Goal: Obtain resource: Obtain resource

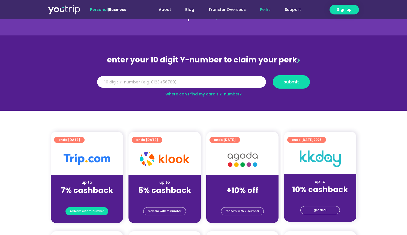
click at [89, 213] on span "redeem with Y-number" at bounding box center [87, 211] width 34 height 8
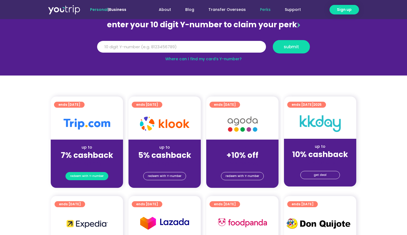
scroll to position [60, 0]
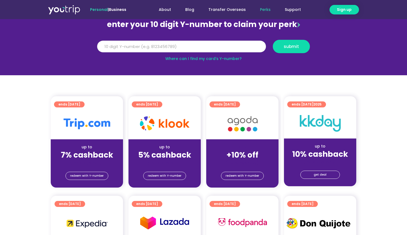
click at [147, 44] on input "Y Number" at bounding box center [181, 47] width 169 height 12
click at [188, 49] on input "8166839" at bounding box center [181, 47] width 169 height 12
type input "8166839171"
click at [300, 44] on button "submit" at bounding box center [291, 46] width 37 height 13
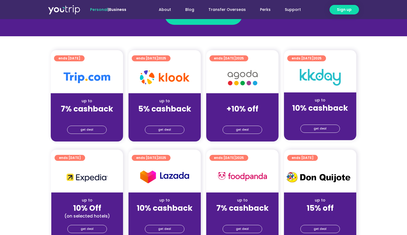
scroll to position [123, 0]
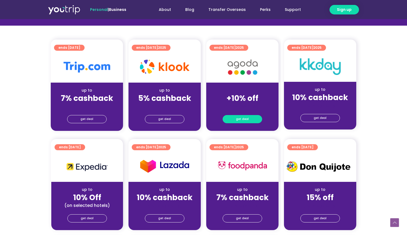
click at [250, 119] on link "get deal" at bounding box center [242, 119] width 40 height 8
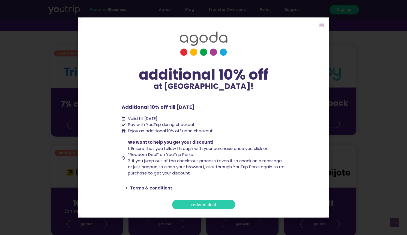
scroll to position [108, 0]
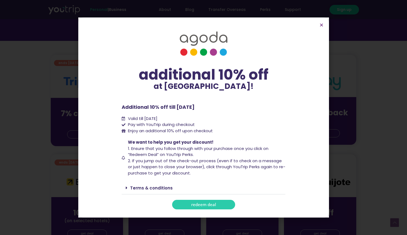
click at [202, 206] on span "redeem deal" at bounding box center [203, 205] width 25 height 4
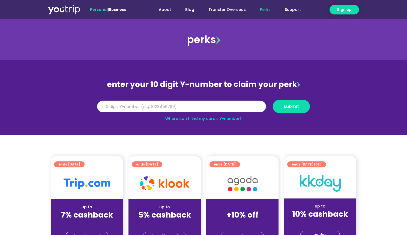
click at [192, 108] on input "Y Number" at bounding box center [181, 107] width 169 height 12
type input "8166839171"
click at [293, 106] on span "submit" at bounding box center [291, 106] width 15 height 4
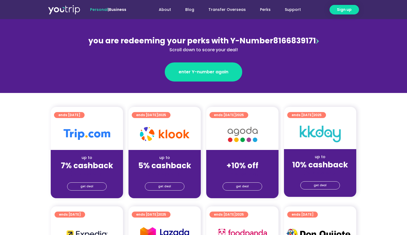
scroll to position [75, 0]
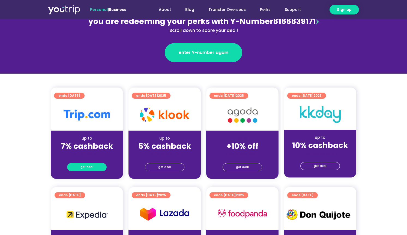
click at [96, 166] on link "get deal" at bounding box center [87, 167] width 40 height 8
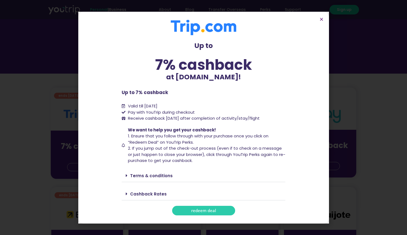
click at [190, 213] on link "redeem deal" at bounding box center [203, 211] width 63 height 10
click at [204, 213] on span "redeem deal" at bounding box center [203, 211] width 25 height 4
click at [213, 210] on span "redeem deal" at bounding box center [203, 211] width 25 height 4
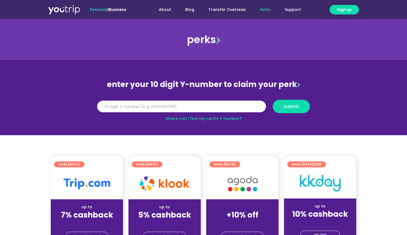
click at [171, 107] on input "Y Number" at bounding box center [181, 107] width 169 height 12
type input "8166839171"
click at [282, 107] on span "submit" at bounding box center [291, 106] width 28 height 4
